Goal: Navigation & Orientation: Find specific page/section

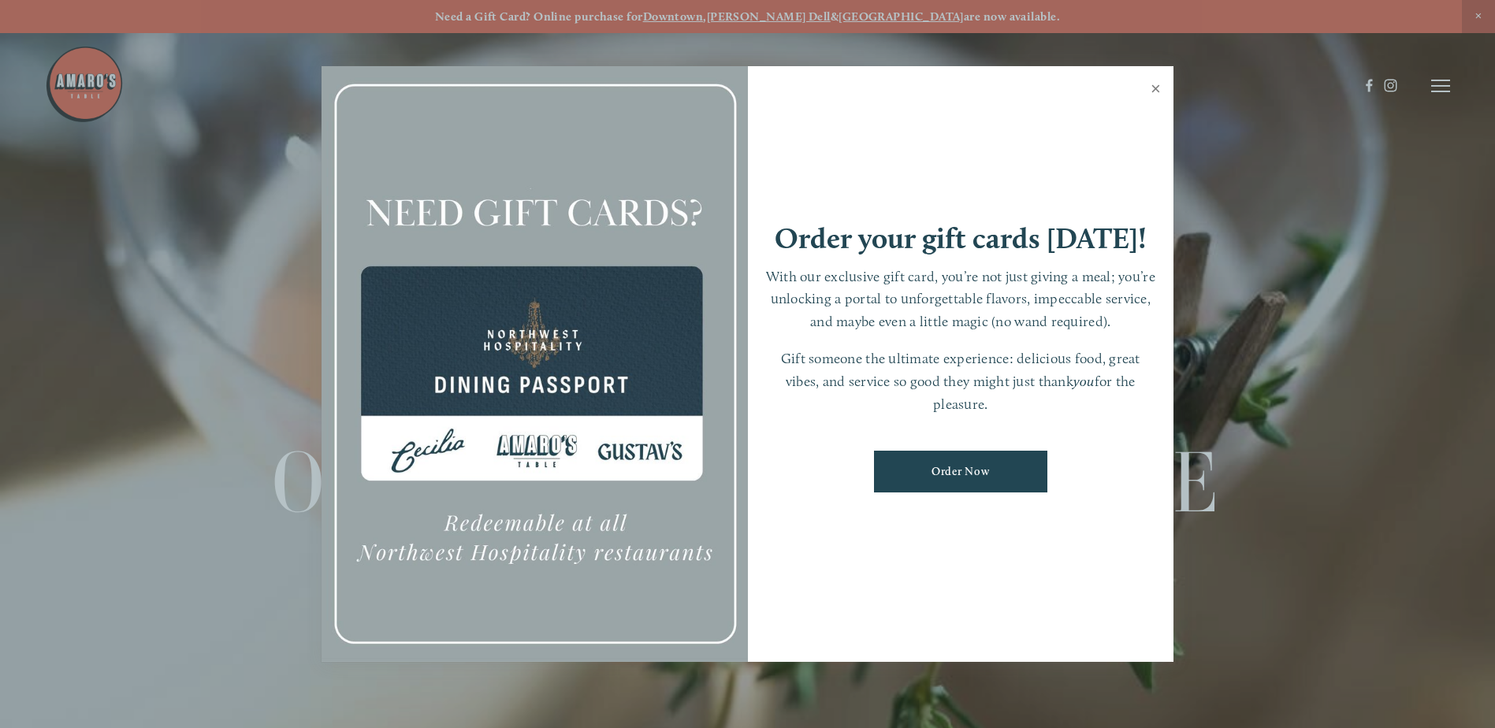
click at [1153, 86] on link "Close" at bounding box center [1155, 91] width 31 height 44
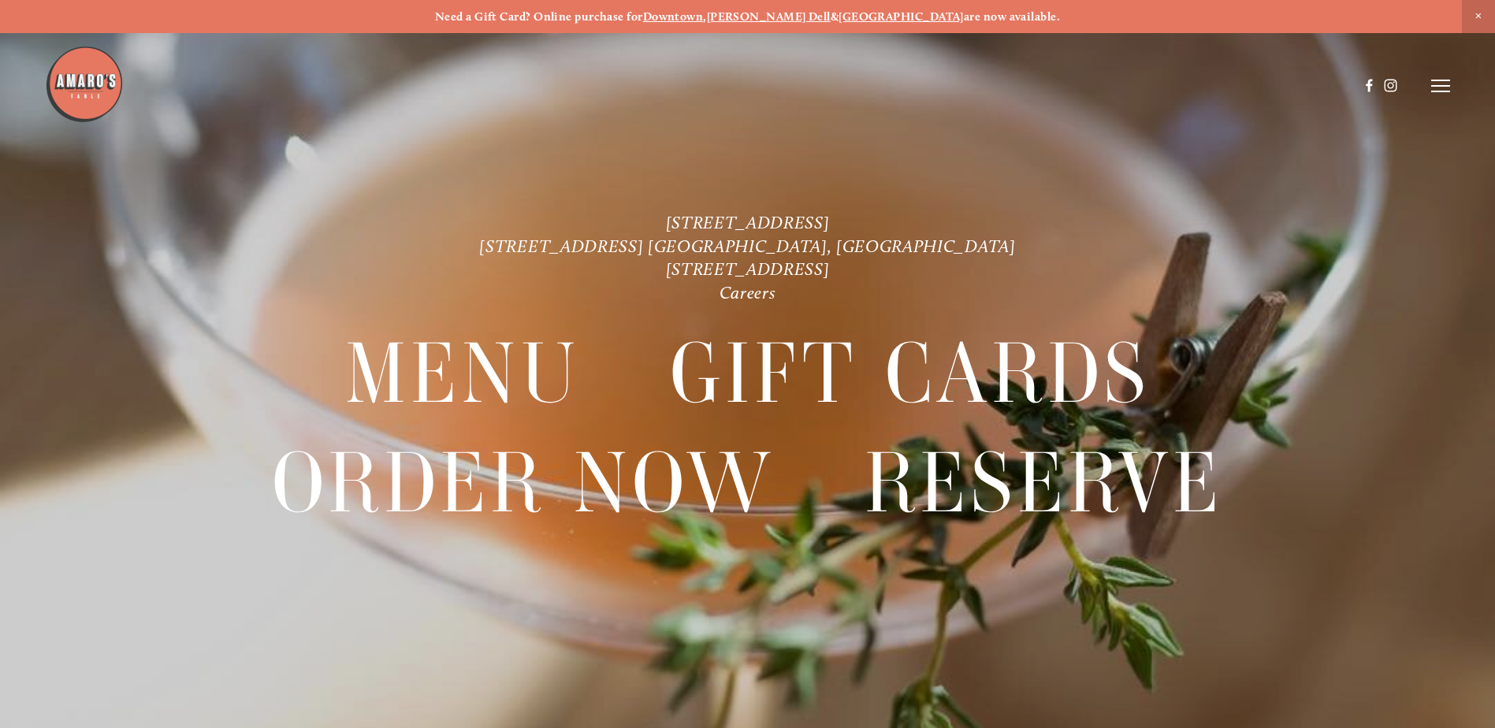
click at [1440, 84] on icon at bounding box center [1440, 86] width 19 height 14
click at [1107, 84] on span "Menu" at bounding box center [1111, 85] width 32 height 15
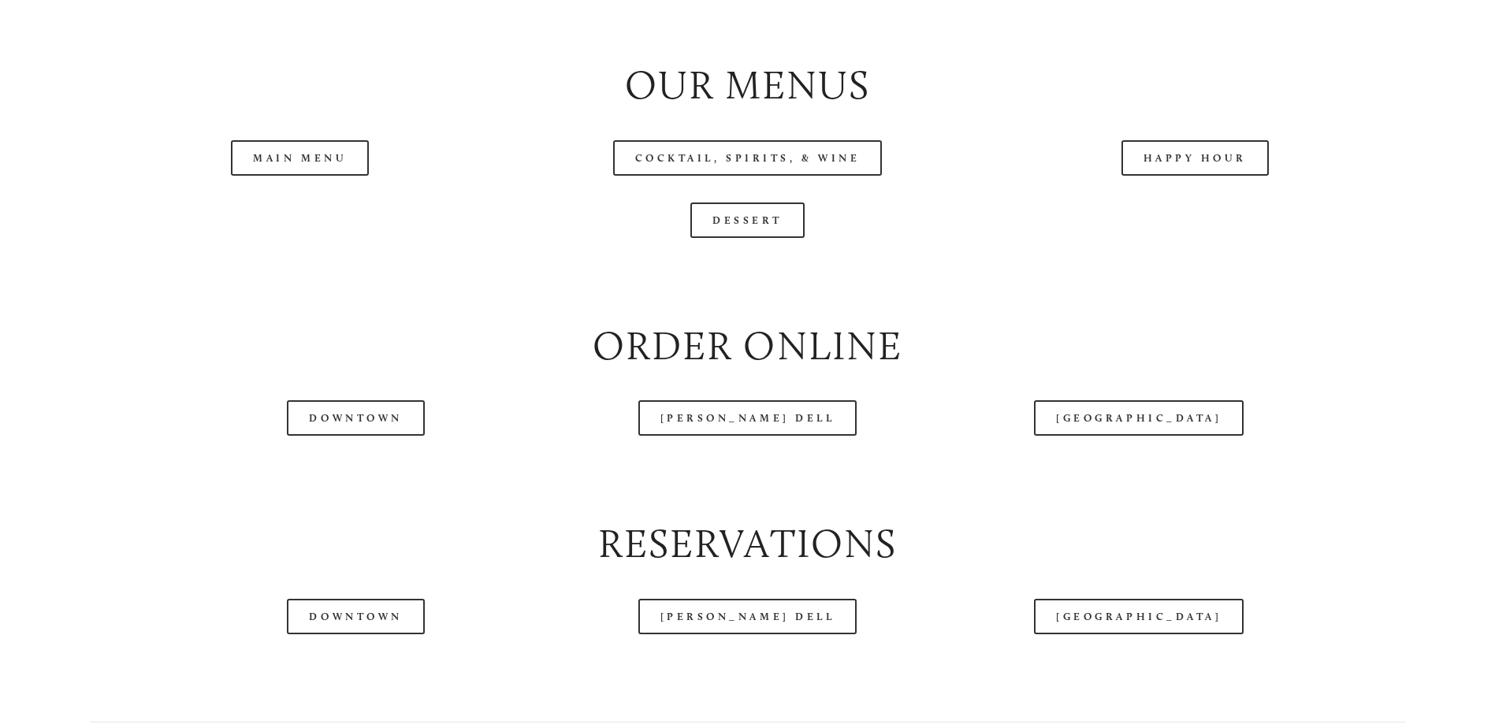
scroll to position [1812, 0]
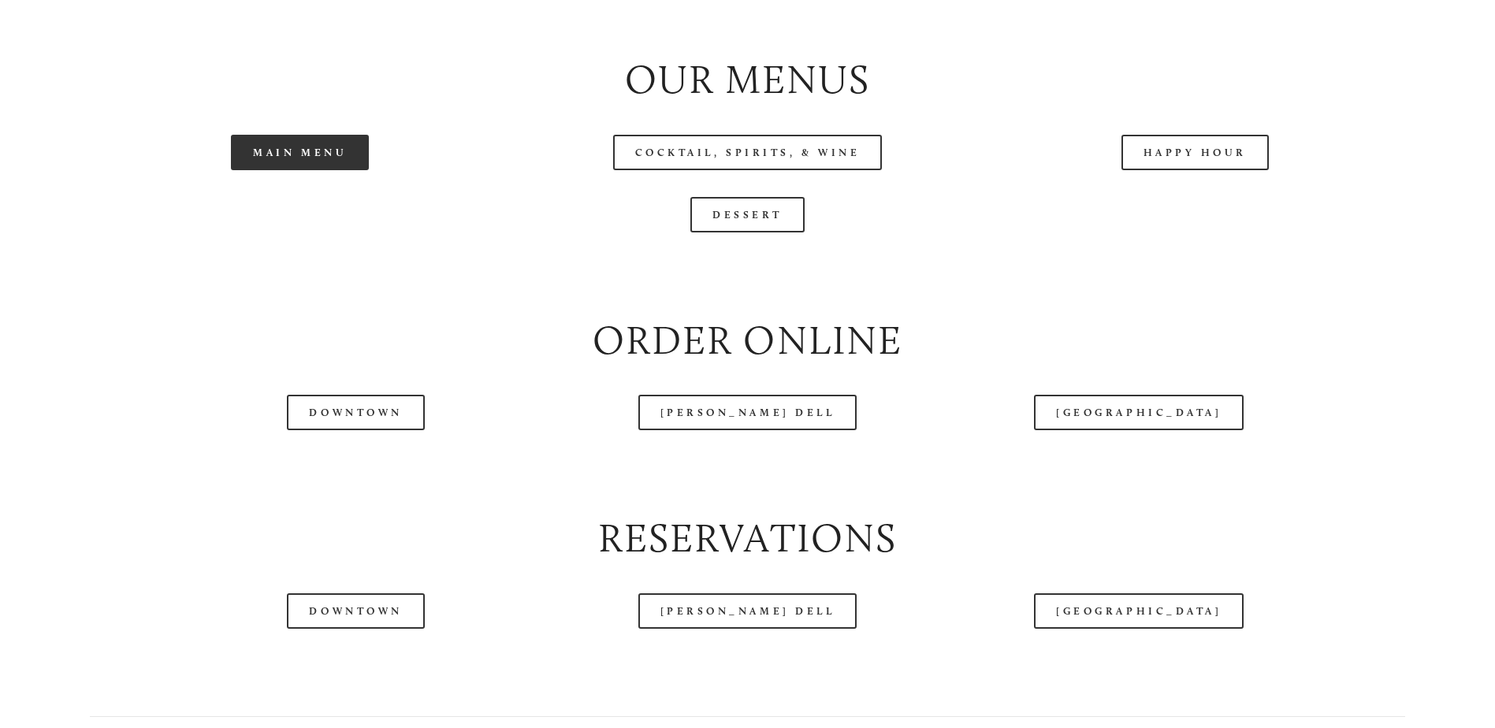
click at [320, 170] on link "Main Menu" at bounding box center [300, 152] width 138 height 35
